Goal: Task Accomplishment & Management: Manage account settings

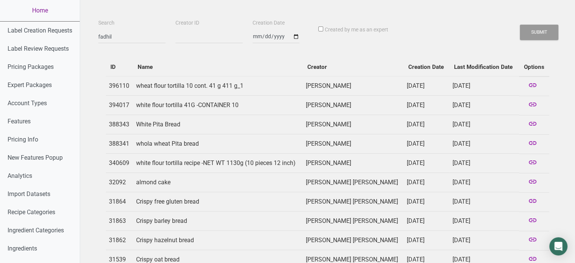
click at [56, 8] on link "Home" at bounding box center [40, 10] width 80 height 21
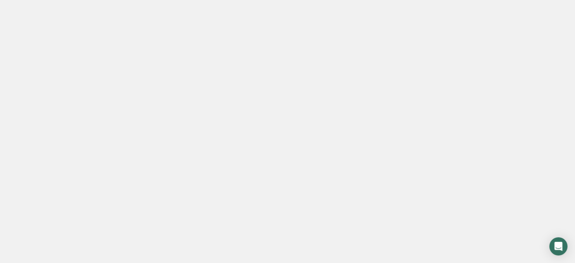
click at [56, 8] on link "Home" at bounding box center [40, 10] width 80 height 21
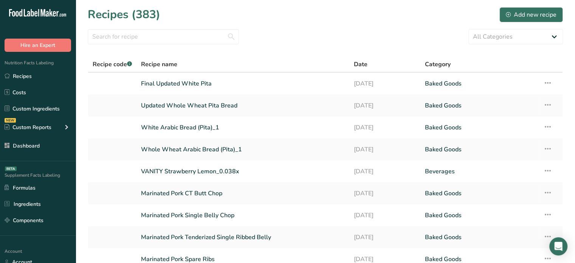
click at [53, 241] on div ".a-20{fill:#fff;} Hire an Expert Nutrition Facts Labeling Recipes Costs Custom …" at bounding box center [38, 131] width 76 height 263
drag, startPoint x: 568, startPoint y: 121, endPoint x: 581, endPoint y: 122, distance: 12.2
click at [575, 122] on html ".a-20{fill:#fff;} Hire an Expert Nutrition Facts Labeling Recipes Costs Custom …" at bounding box center [287, 176] width 575 height 353
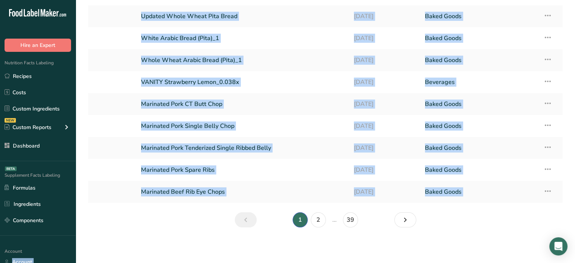
scroll to position [86, 0]
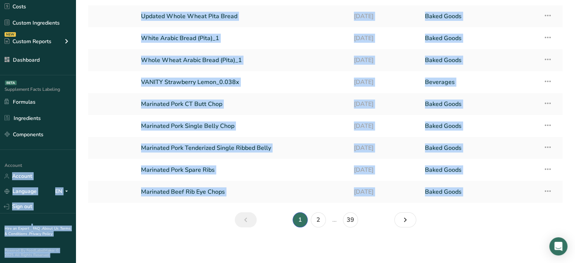
drag, startPoint x: 69, startPoint y: 244, endPoint x: 66, endPoint y: 278, distance: 34.6
click at [66, 262] on html ".a-20{fill:#fff;} Hire an Expert Nutrition Facts Labeling Recipes Costs Custom …" at bounding box center [287, 87] width 575 height 353
click at [53, 210] on link "Sign out" at bounding box center [38, 206] width 76 height 13
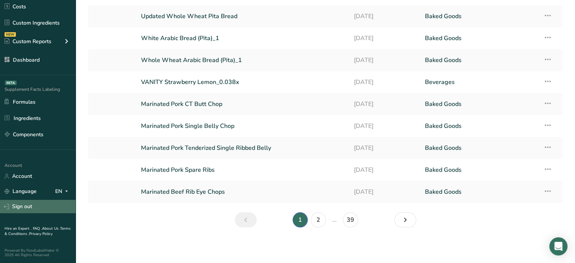
click at [53, 210] on link "Sign out" at bounding box center [38, 206] width 76 height 13
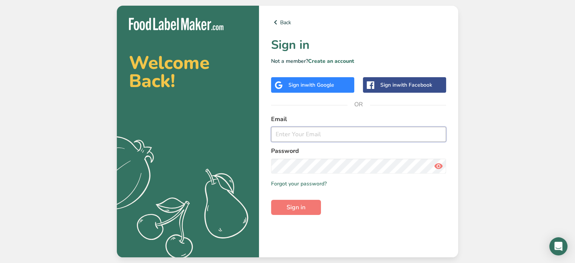
click at [327, 127] on input "email" at bounding box center [358, 134] width 175 height 15
type input "[EMAIL_ADDRESS][DOMAIN_NAME]"
click at [296, 208] on span "Sign in" at bounding box center [296, 207] width 19 height 9
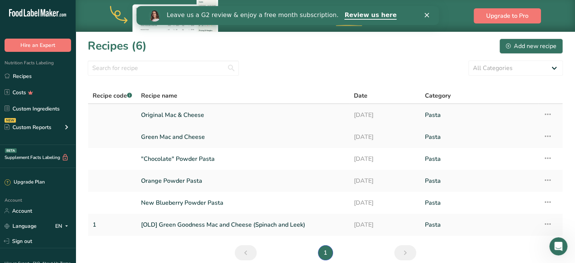
click at [551, 115] on icon at bounding box center [547, 114] width 9 height 14
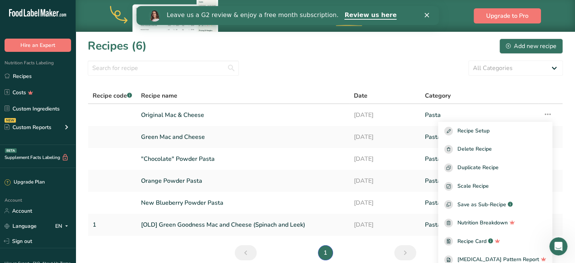
click at [492, 93] on div "Category" at bounding box center [479, 95] width 109 height 9
click at [337, 75] on div "All Categories Baked Goods [GEOGRAPHIC_DATA] Confectionery Cooked Meals, Salads…" at bounding box center [325, 68] width 475 height 15
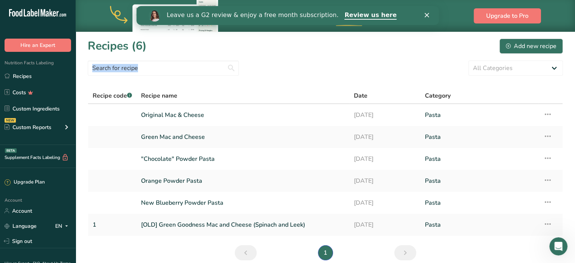
click at [337, 75] on div "All Categories Baked Goods [GEOGRAPHIC_DATA] Confectionery Cooked Meals, Salads…" at bounding box center [325, 68] width 475 height 15
